Goal: Task Accomplishment & Management: Use online tool/utility

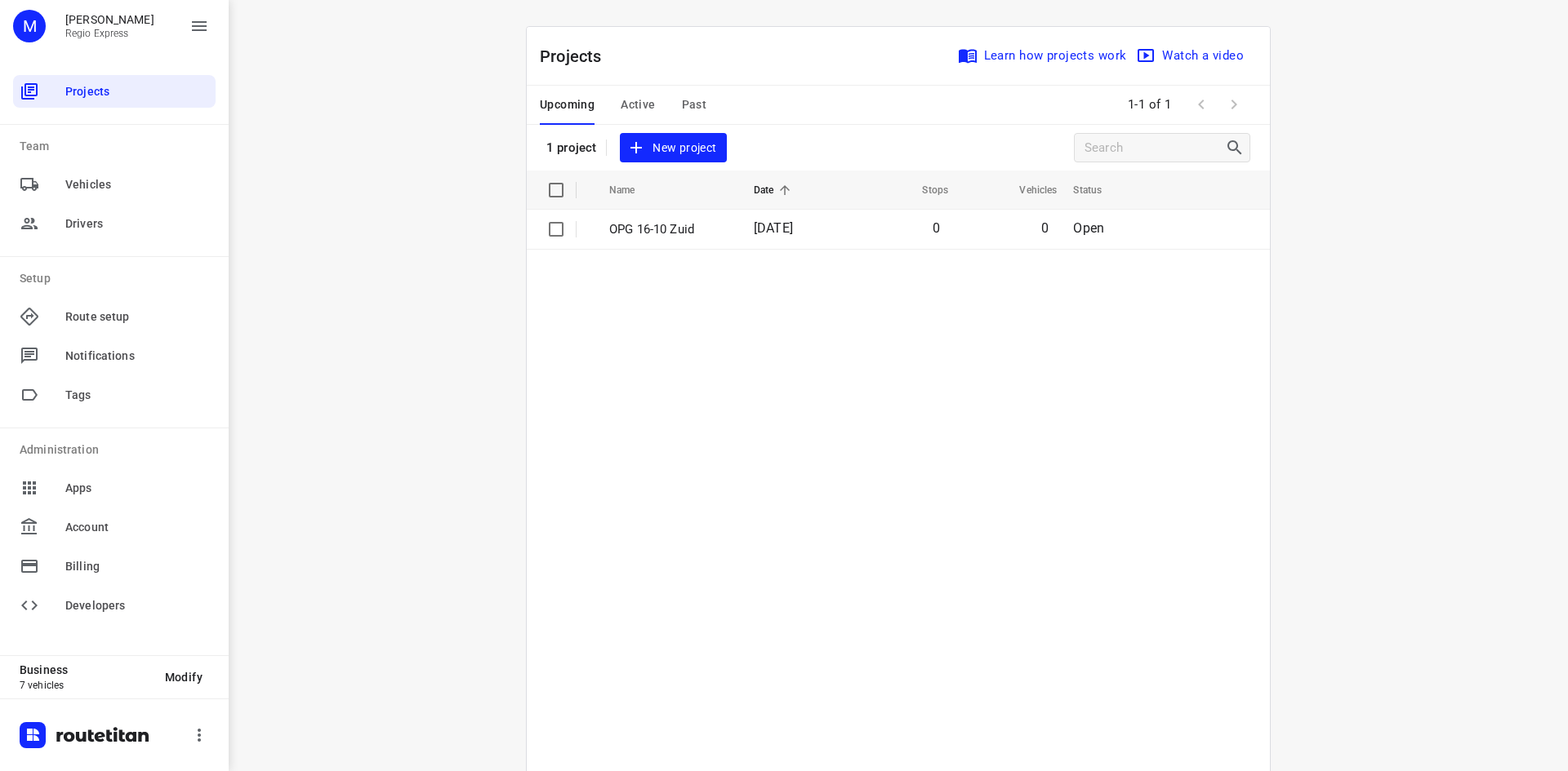
click at [640, 96] on span "Active" at bounding box center [638, 105] width 35 height 20
click at [698, 241] on td "OPG 14-10" at bounding box center [662, 229] width 139 height 39
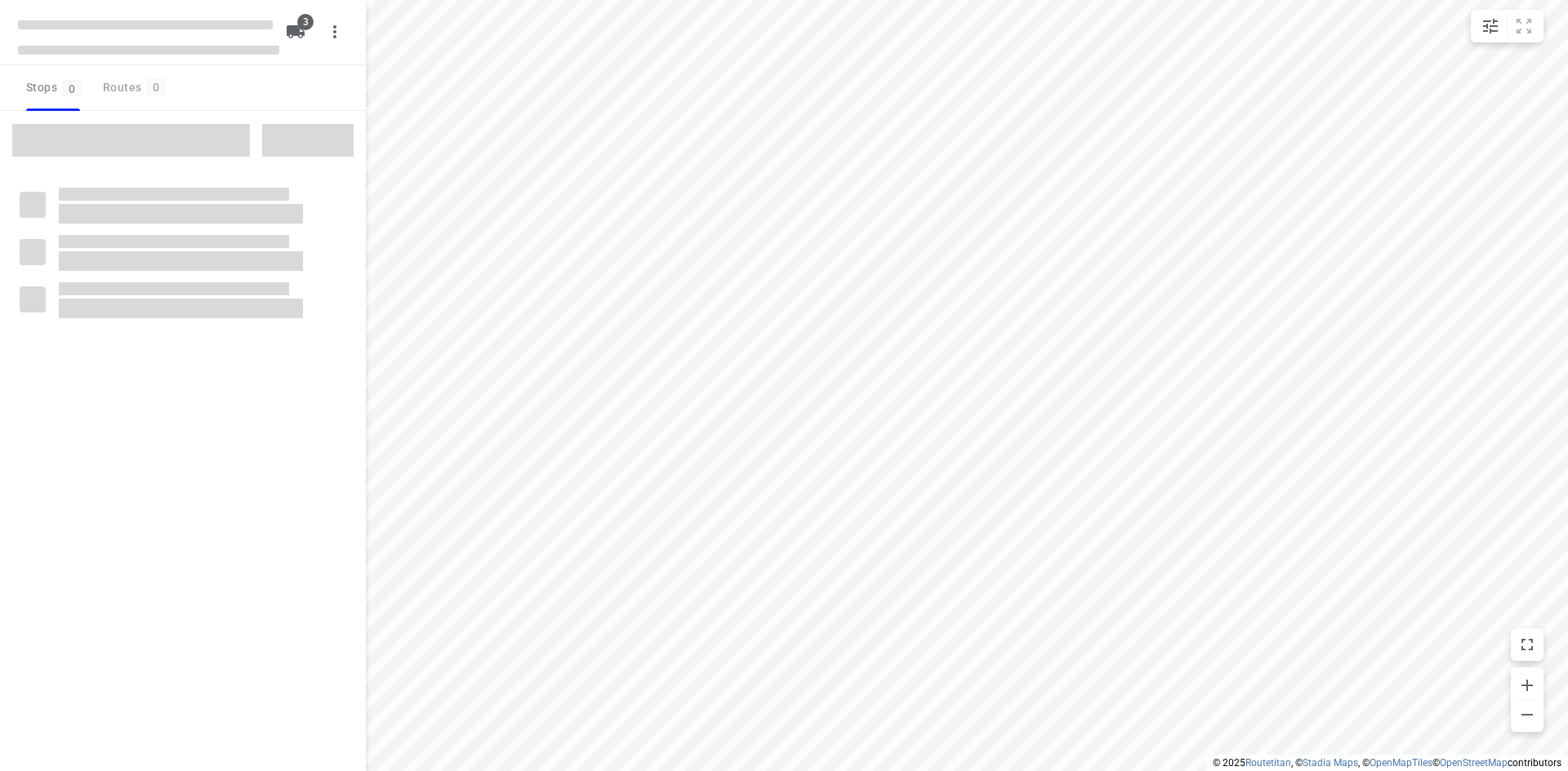
type input "distance"
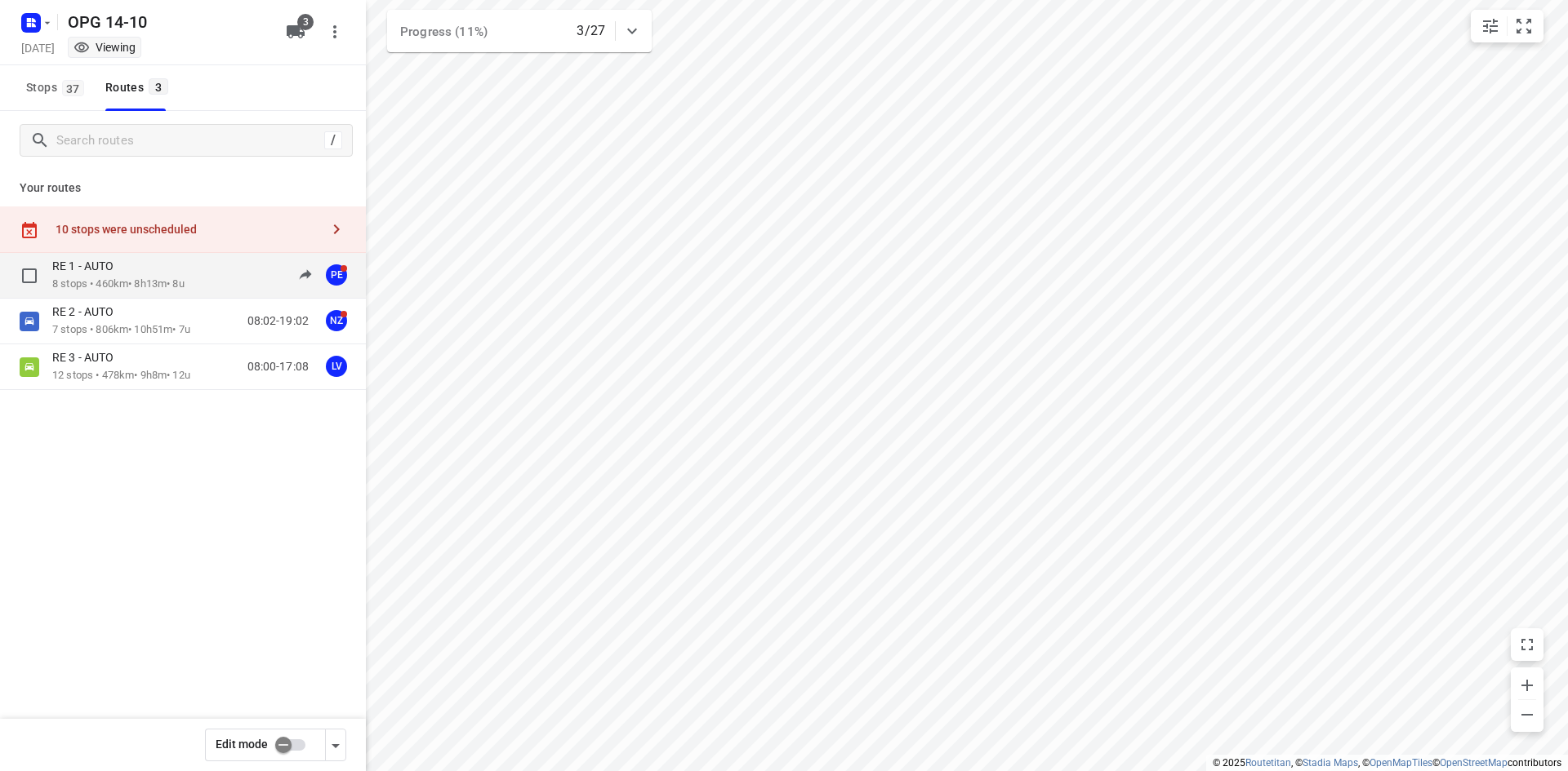
click at [173, 296] on div "RE 1 - AUTO 8 stops • 460km • 8h13m • 8u 08:46-16:48 PE" at bounding box center [182, 276] width 366 height 46
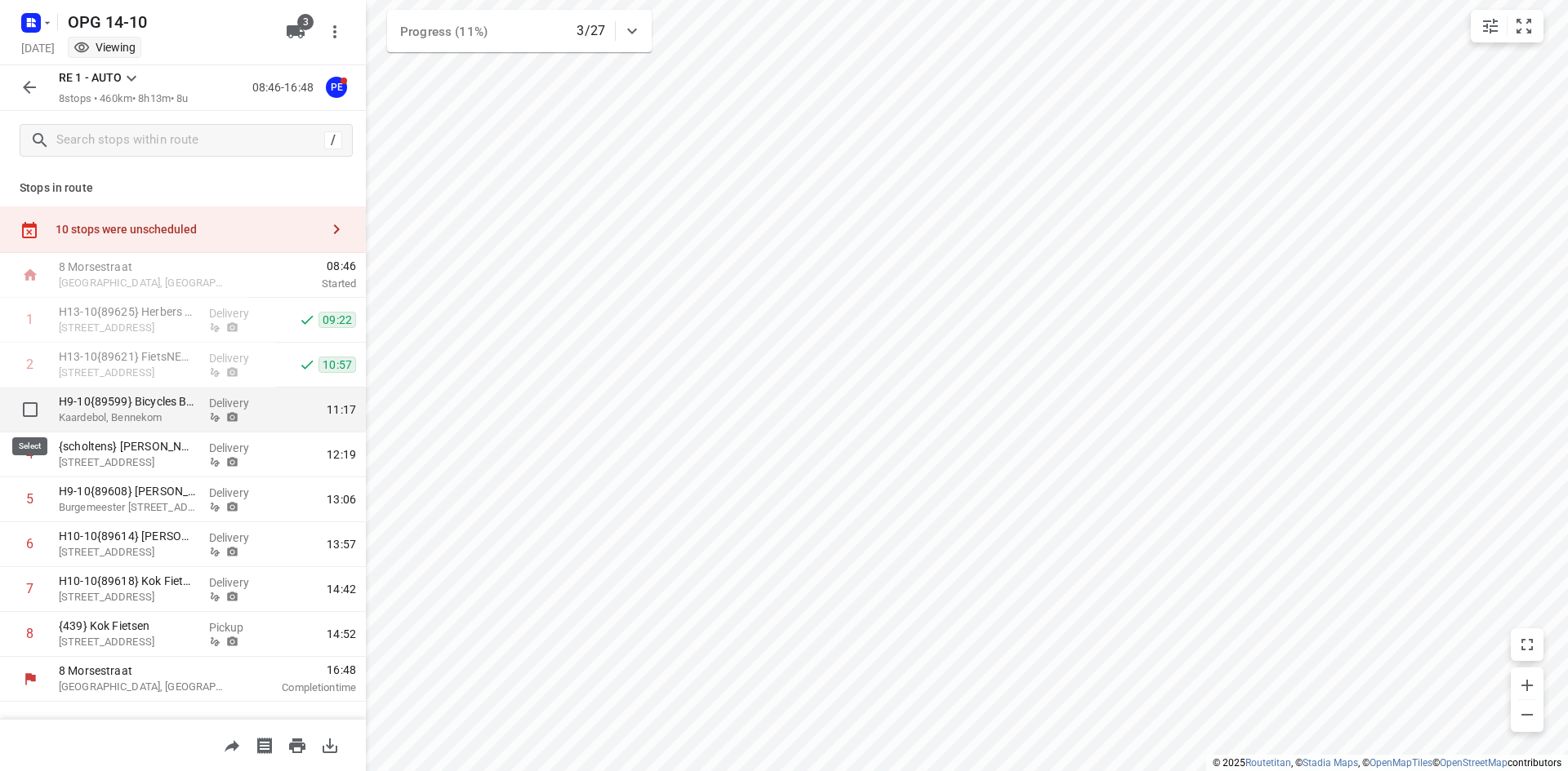
click at [31, 411] on input "checkbox" at bounding box center [30, 410] width 33 height 33
checkbox input "true"
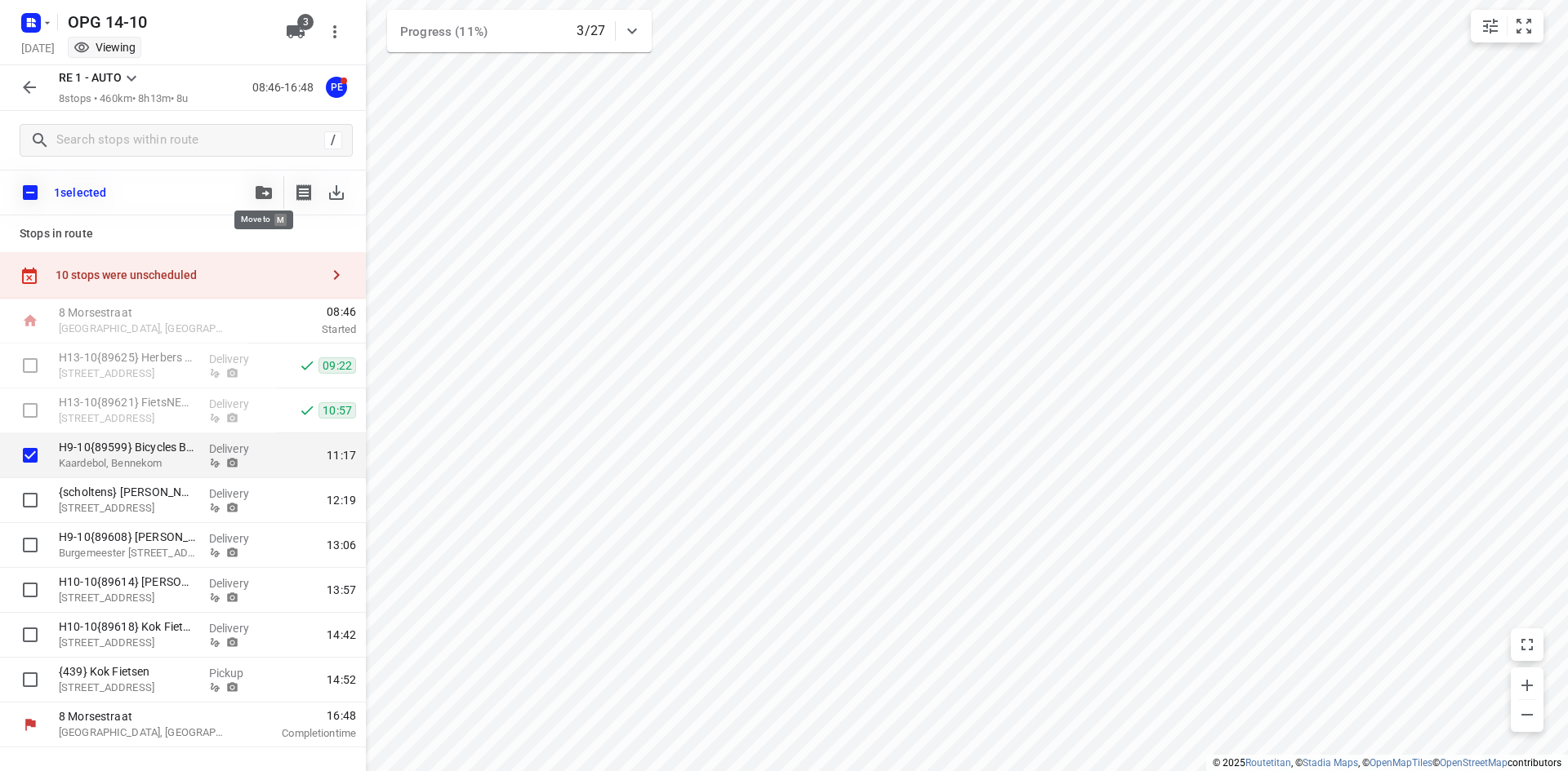
click at [253, 193] on button "button" at bounding box center [264, 193] width 33 height 33
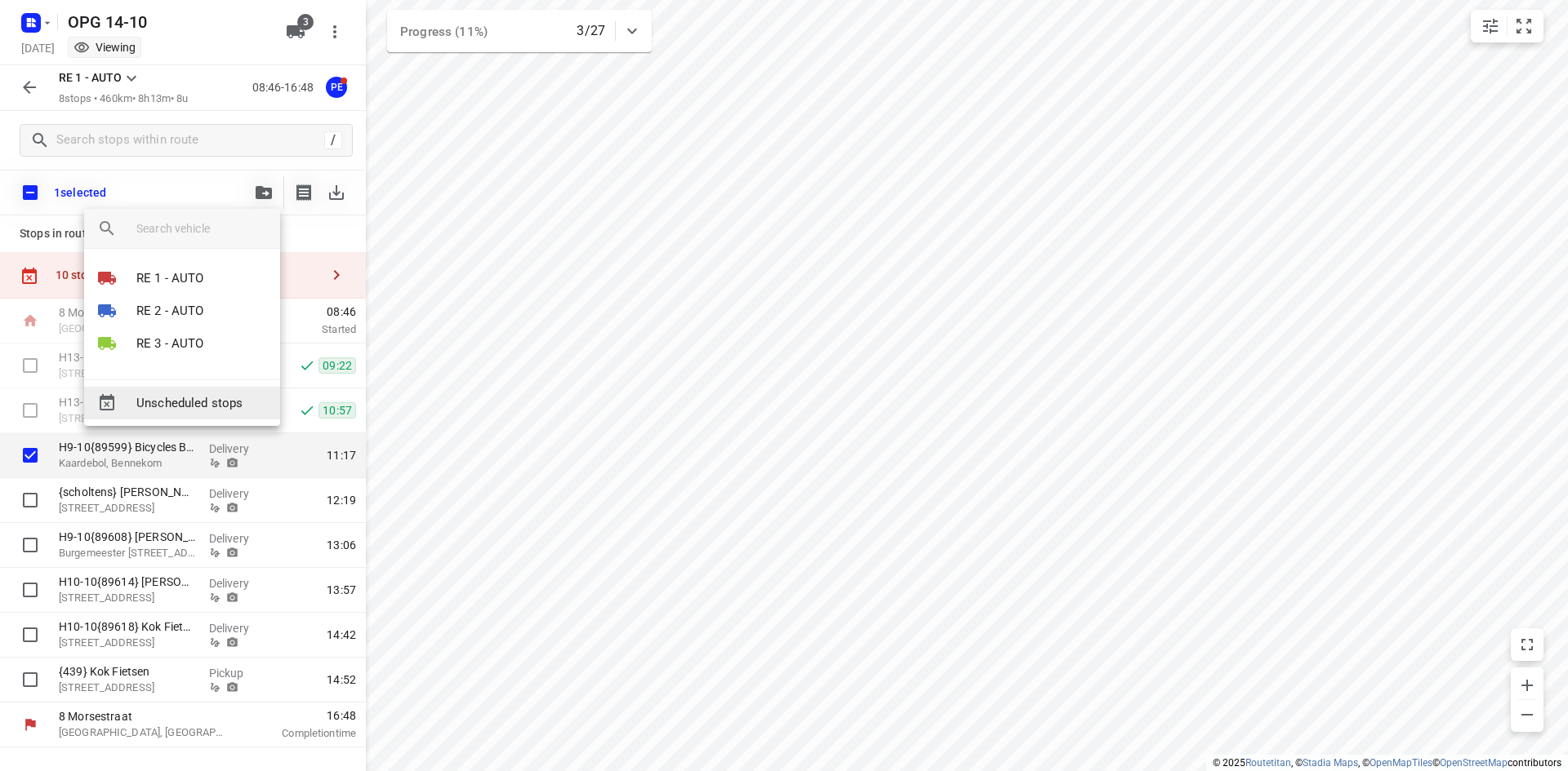
click at [231, 402] on span "Unscheduled stops" at bounding box center [201, 404] width 131 height 19
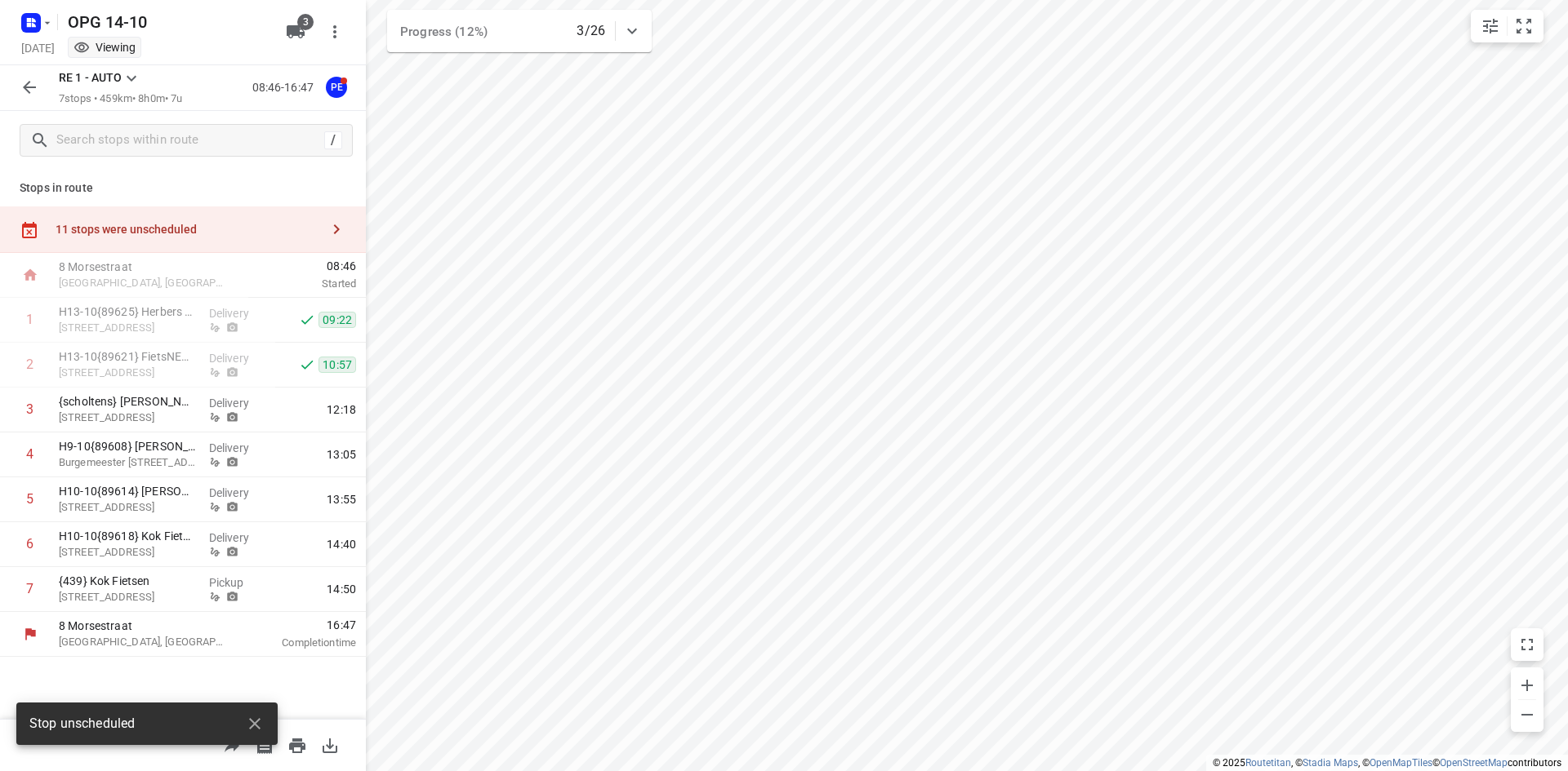
click at [33, 94] on icon "button" at bounding box center [29, 87] width 19 height 19
